Goal: Task Accomplishment & Management: Use online tool/utility

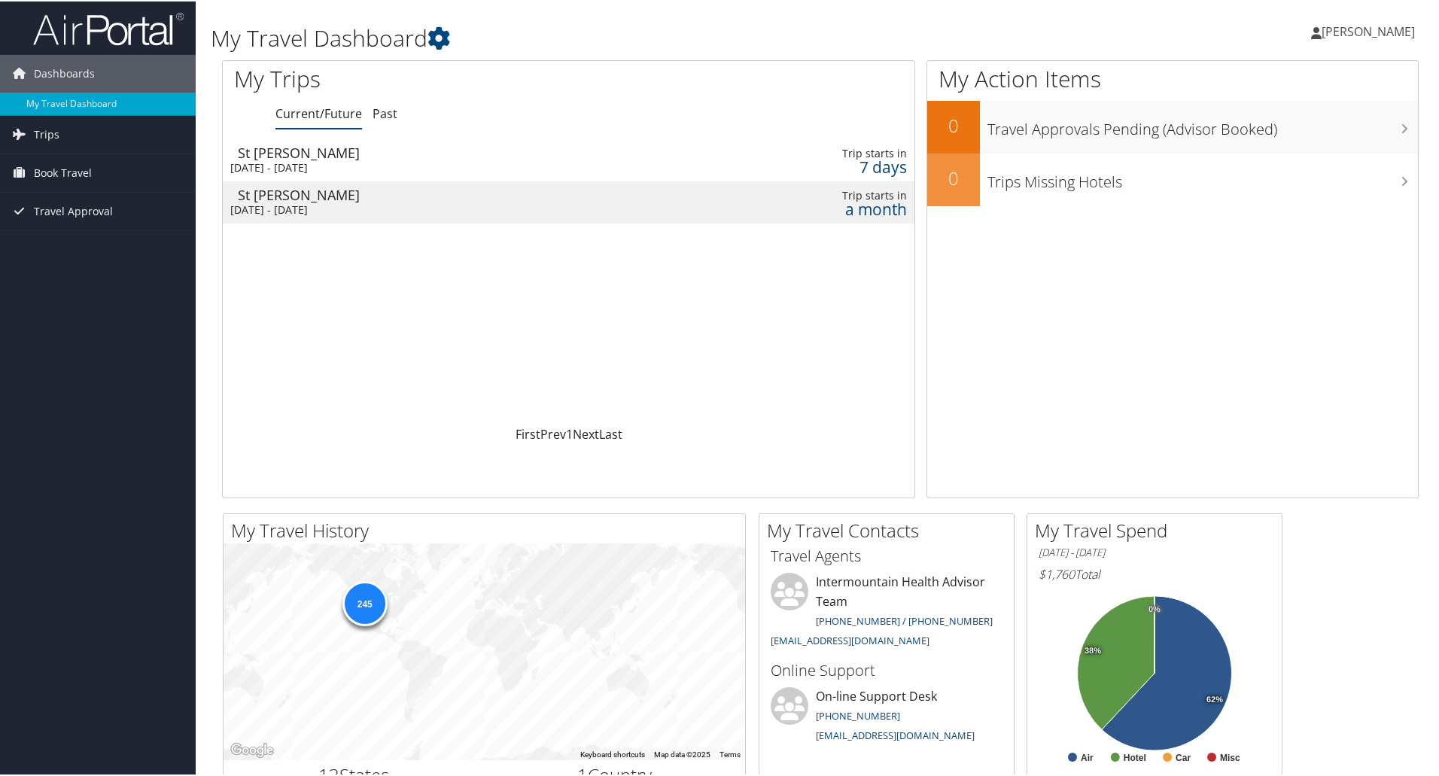
click at [401, 159] on td "St [PERSON_NAME] [DATE] - [DATE]" at bounding box center [444, 159] width 442 height 42
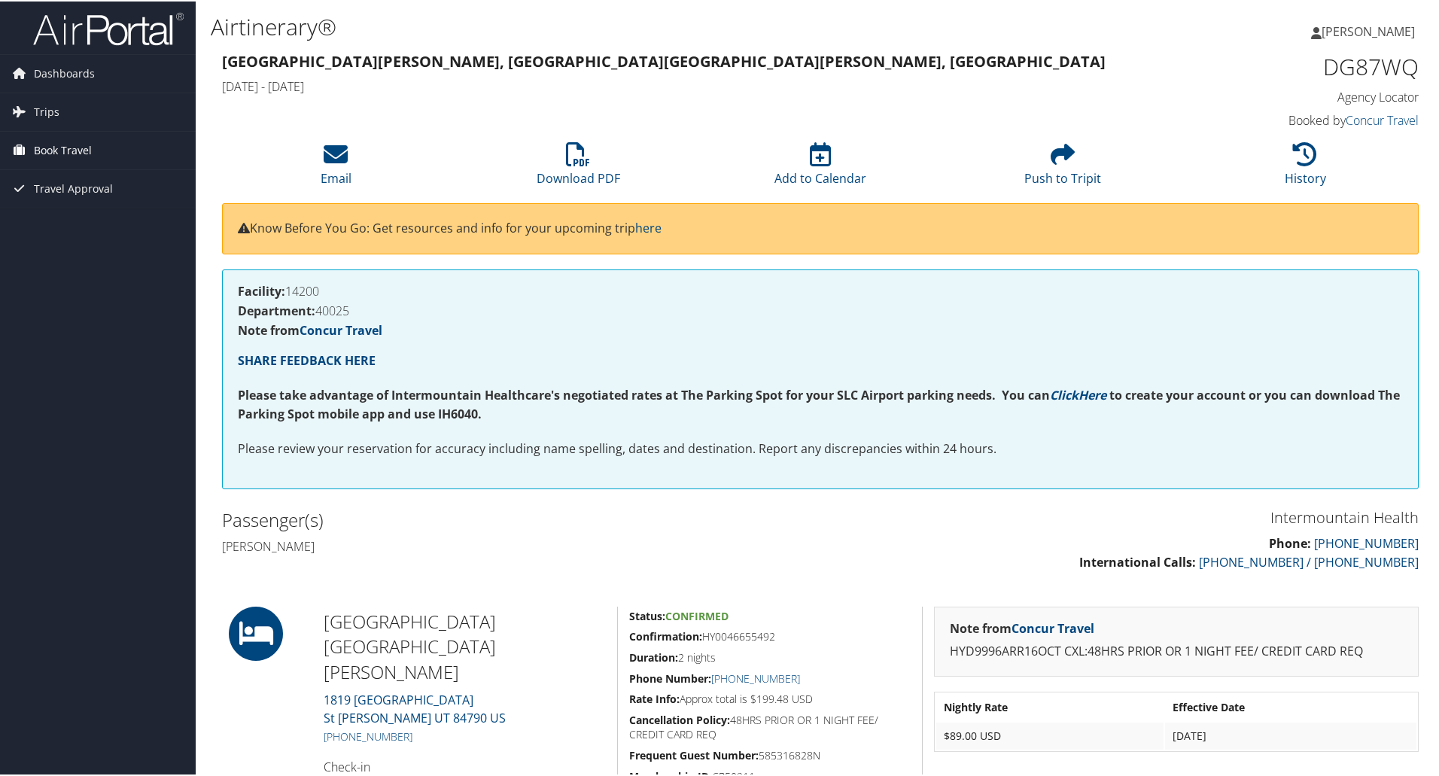
click at [76, 141] on span "Book Travel" at bounding box center [63, 149] width 58 height 38
click at [86, 227] on link "Book/Manage Online Trips" at bounding box center [98, 224] width 196 height 23
